Goal: Find specific page/section: Find specific page/section

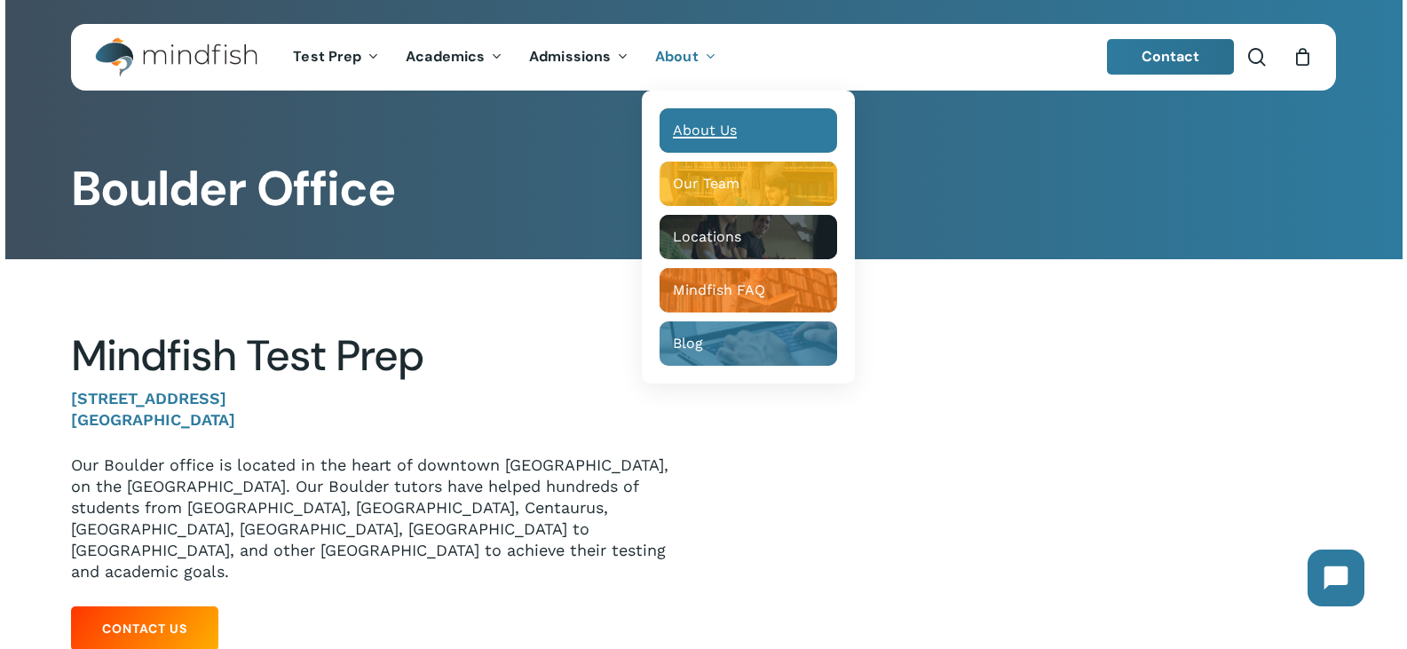
click at [705, 131] on span "About Us" at bounding box center [705, 130] width 64 height 17
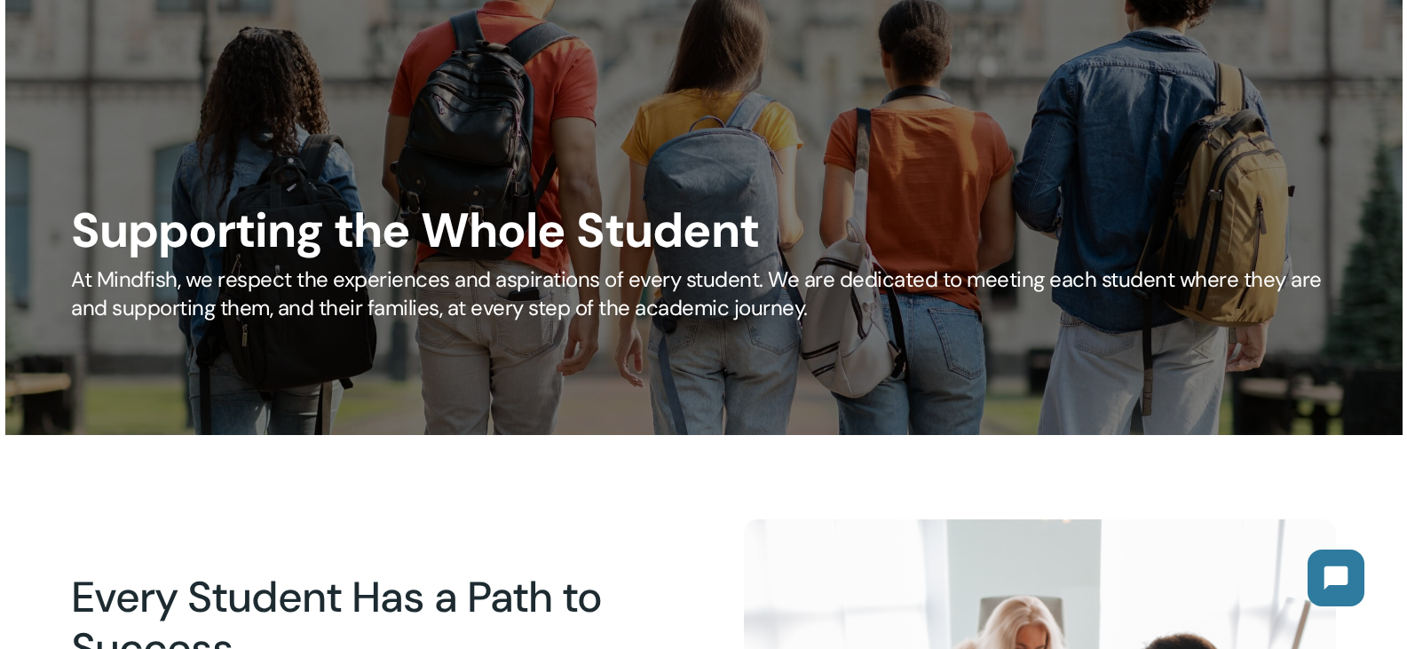
scroll to position [89, 0]
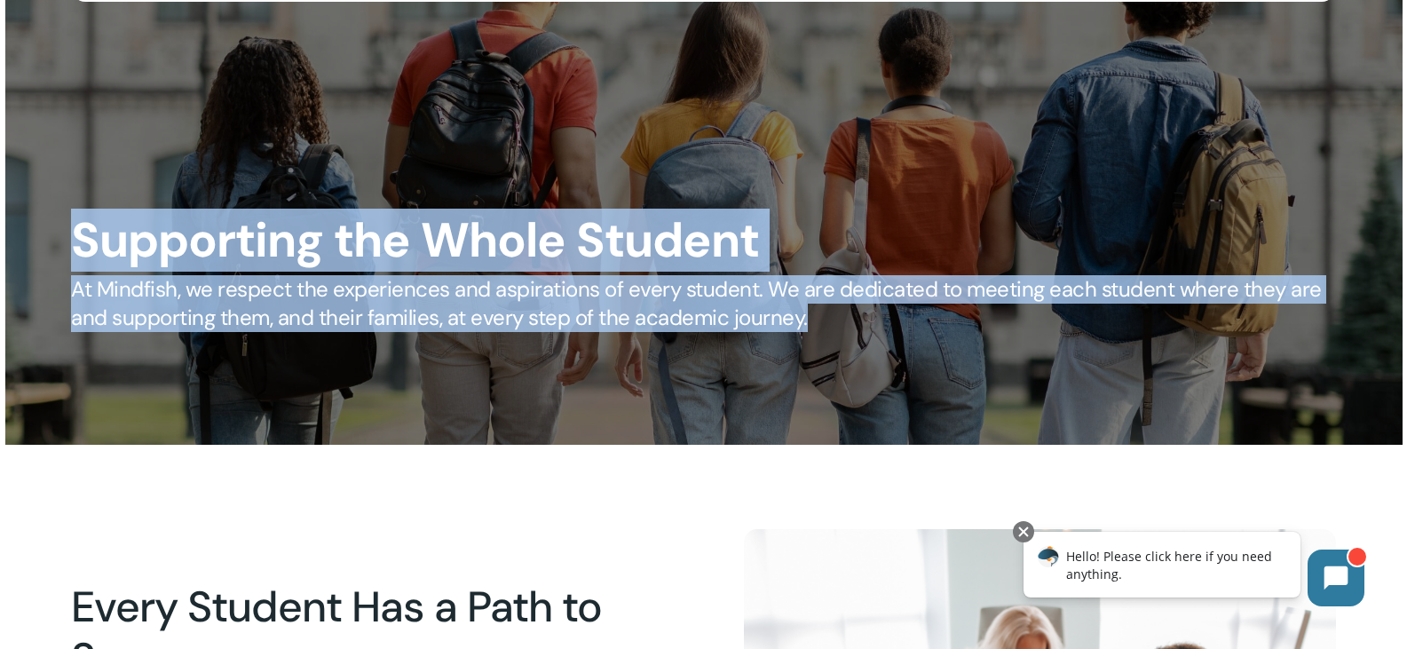
drag, startPoint x: 68, startPoint y: 209, endPoint x: 823, endPoint y: 332, distance: 764.8
click at [823, 332] on div "Supporting the Whole Student At Mindfish, we respect the experiences and aspira…" at bounding box center [704, 228] width 1291 height 210
